Goal: Find specific page/section: Find specific page/section

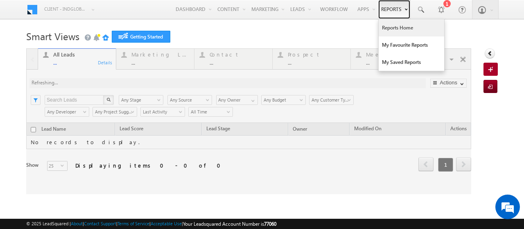
click at [392, 7] on link "Reports" at bounding box center [394, 9] width 32 height 19
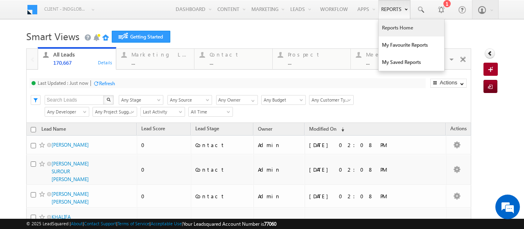
click at [398, 27] on link "Reports Home" at bounding box center [411, 27] width 65 height 17
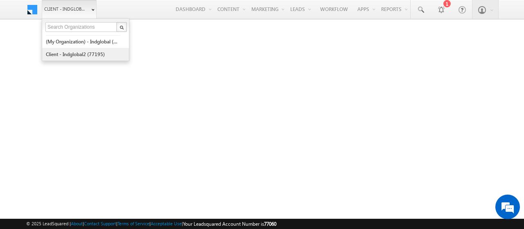
click at [66, 54] on link "Client - indglobal2 (77195)" at bounding box center [82, 54] width 75 height 13
